Goal: Find specific page/section: Find specific page/section

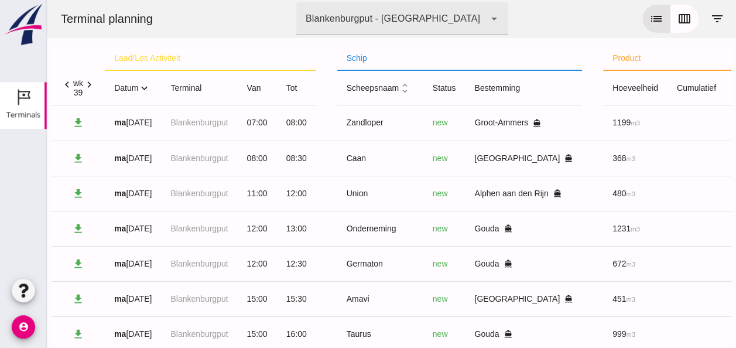
click at [146, 87] on icon "expand_more" at bounding box center [144, 88] width 12 height 12
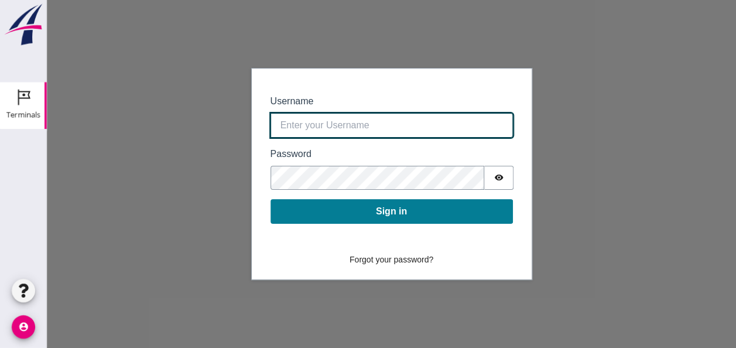
type input "[EMAIL_ADDRESS][DOMAIN_NAME]"
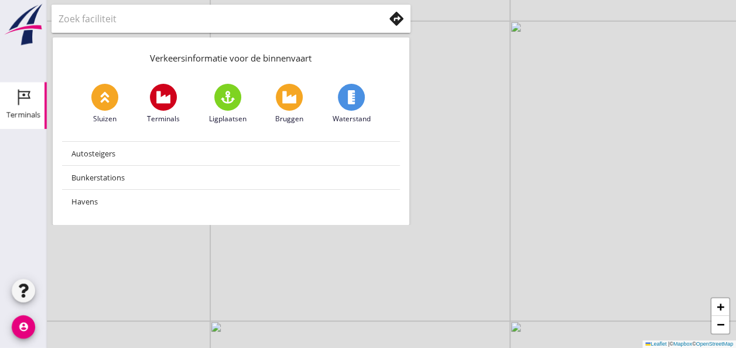
click at [21, 107] on div "Terminals" at bounding box center [23, 115] width 34 height 16
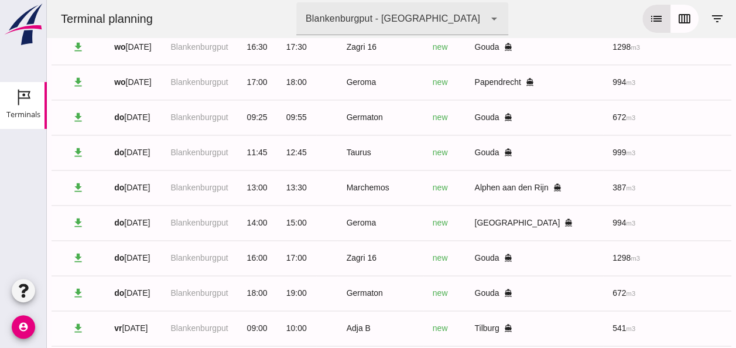
scroll to position [844, 0]
